Goal: Transaction & Acquisition: Purchase product/service

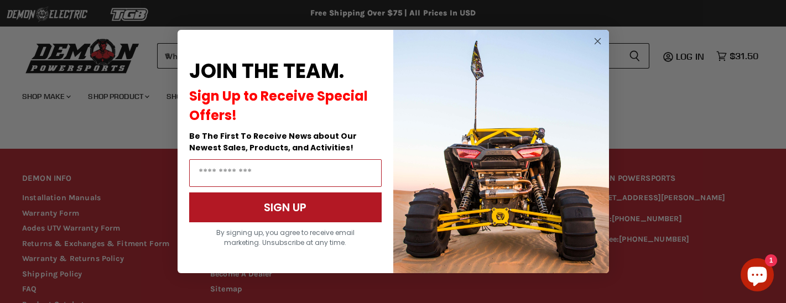
scroll to position [982, 0]
